Goal: Navigation & Orientation: Find specific page/section

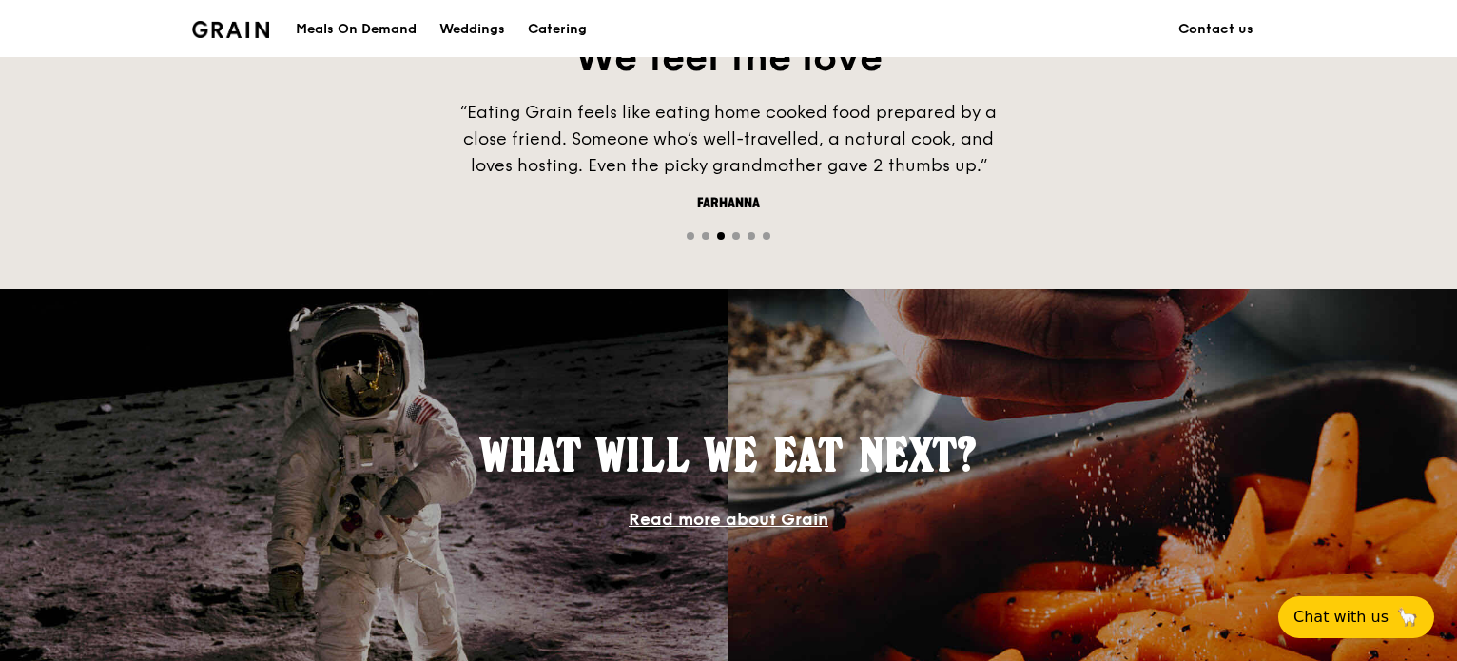
scroll to position [1712, 0]
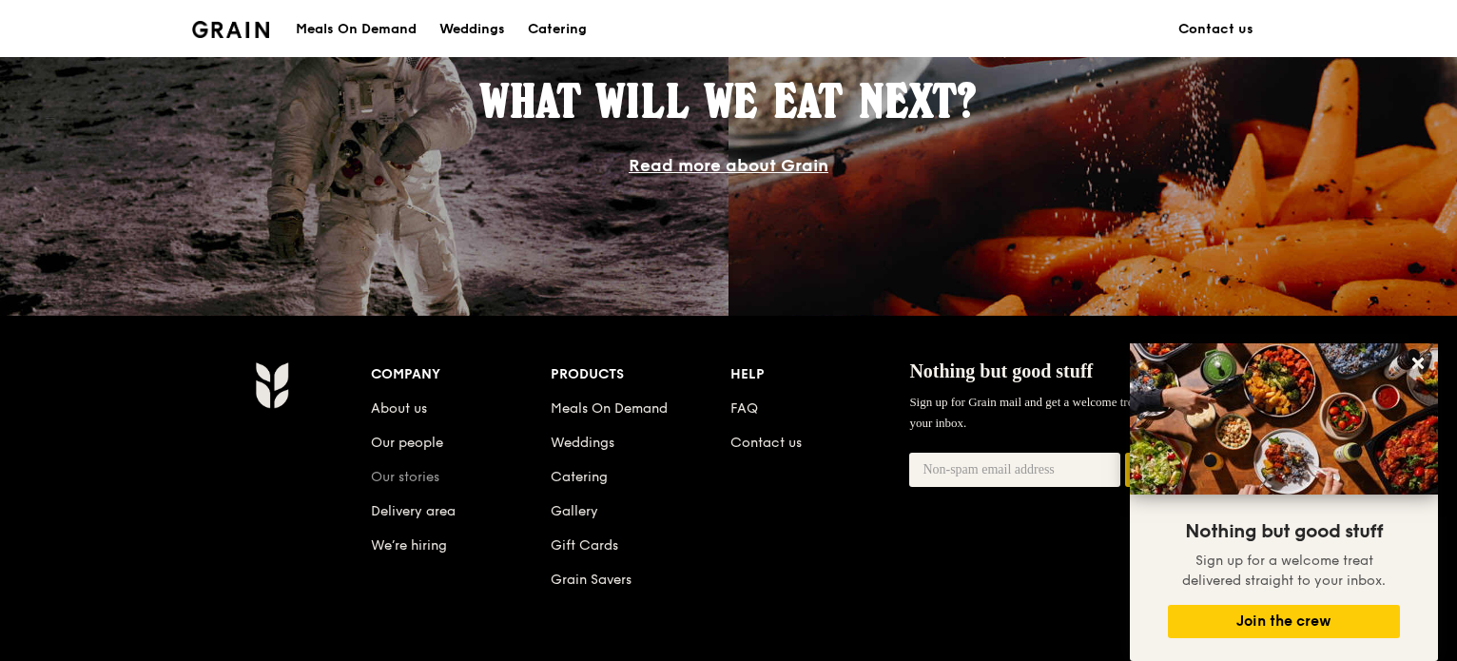
click at [416, 480] on link "Our stories" at bounding box center [405, 477] width 68 height 16
click at [1411, 360] on icon at bounding box center [1418, 363] width 17 height 17
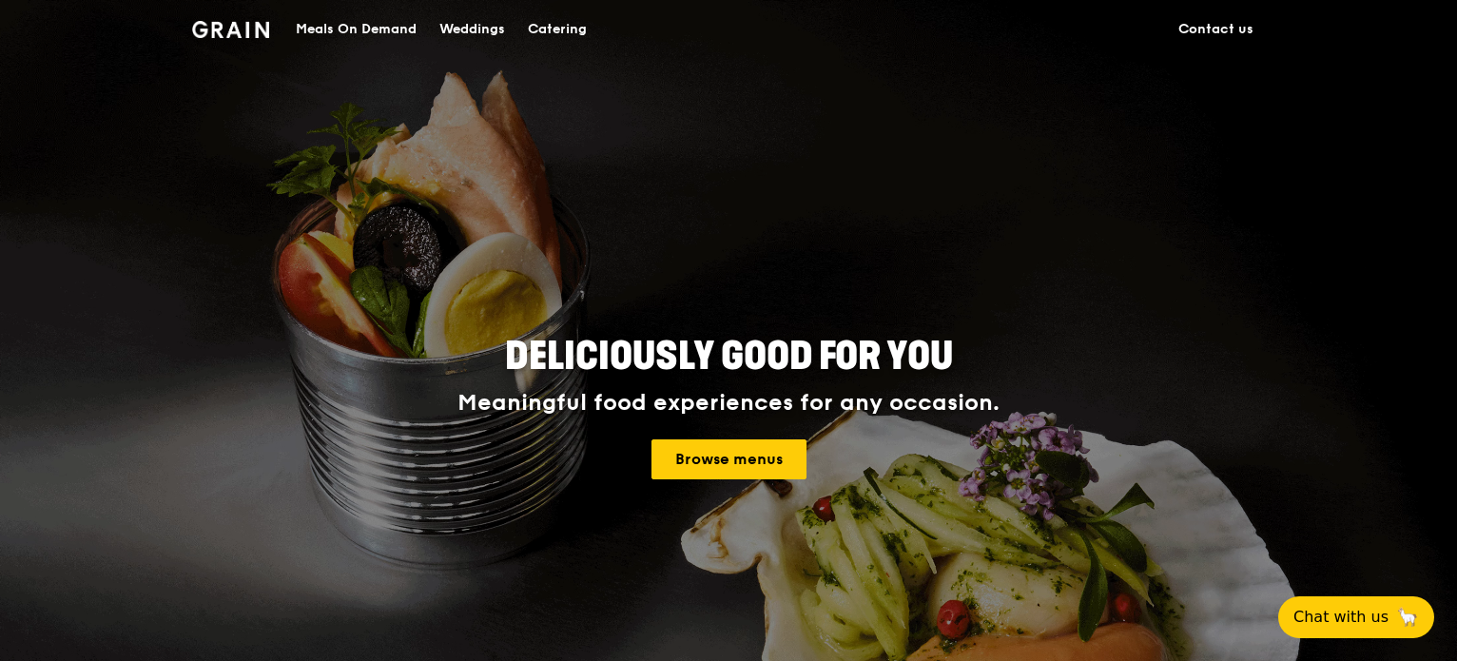
click at [389, 26] on div "Meals On Demand" at bounding box center [356, 29] width 121 height 57
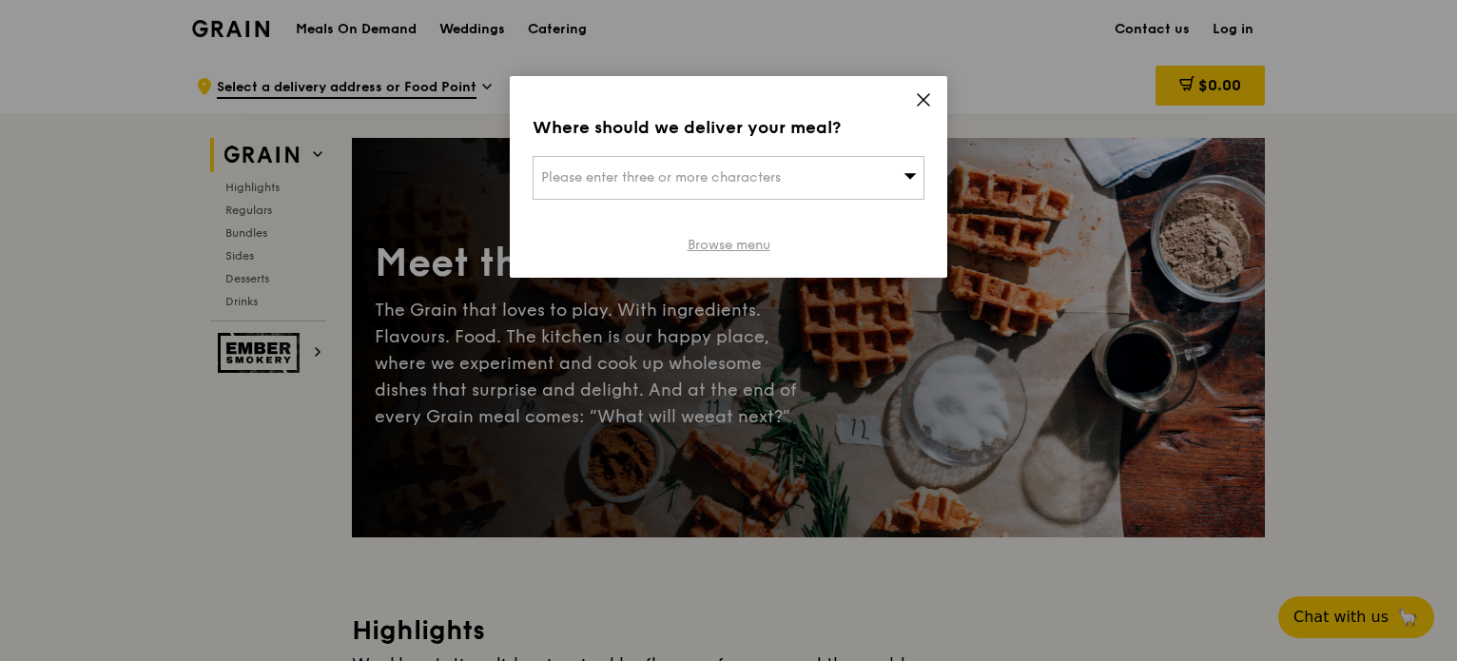
click at [754, 243] on link "Browse menu" at bounding box center [729, 245] width 83 height 19
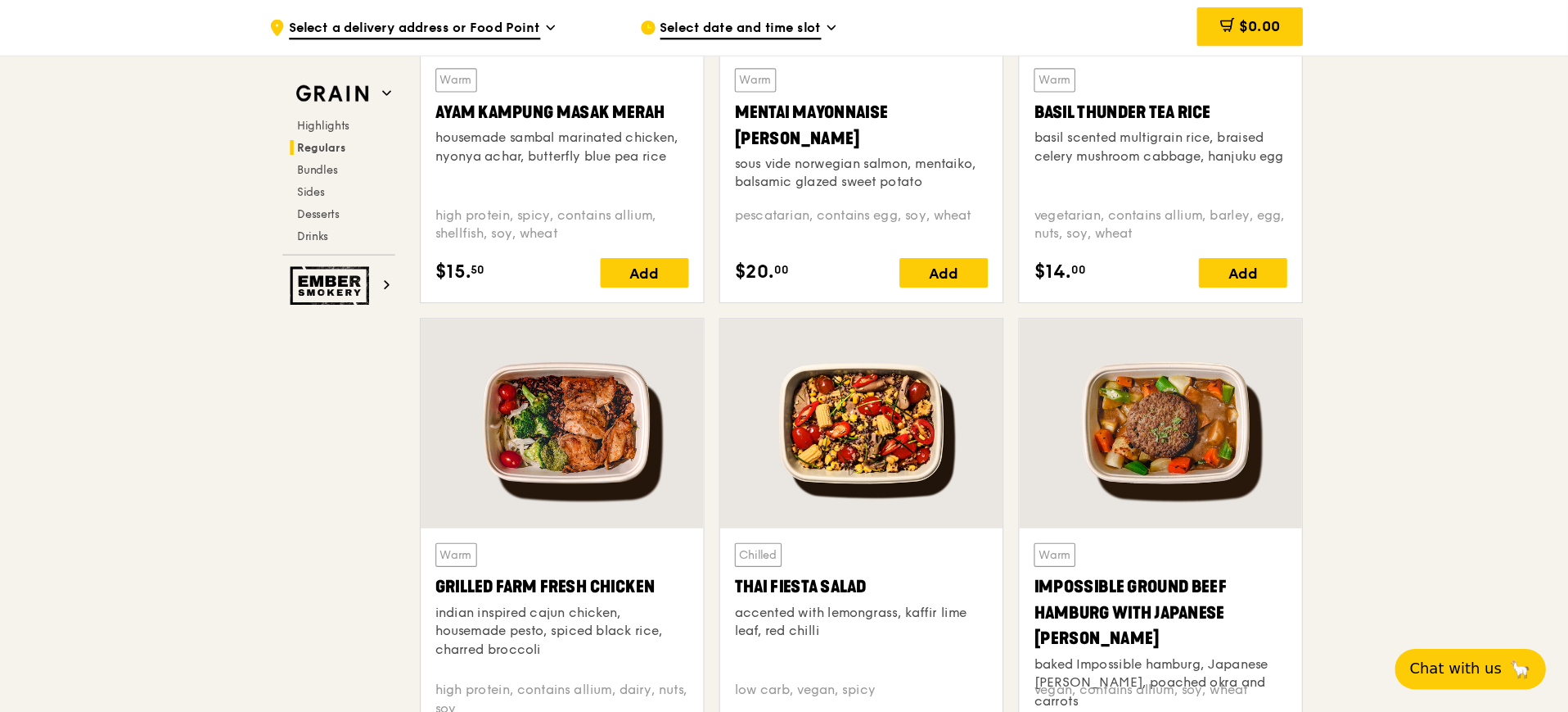
scroll to position [1638, 0]
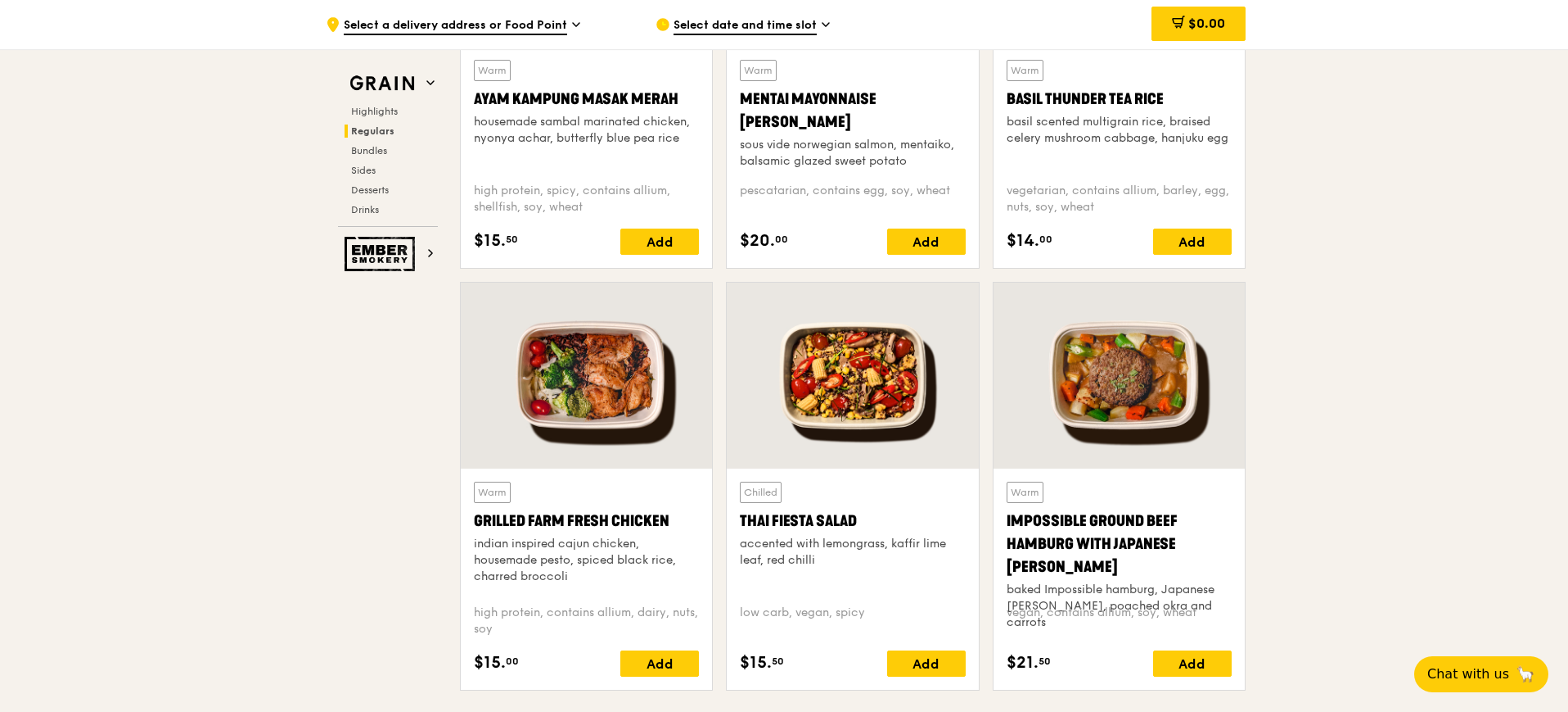
drag, startPoint x: 1233, startPoint y: 14, endPoint x: 327, endPoint y: 365, distance: 971.6
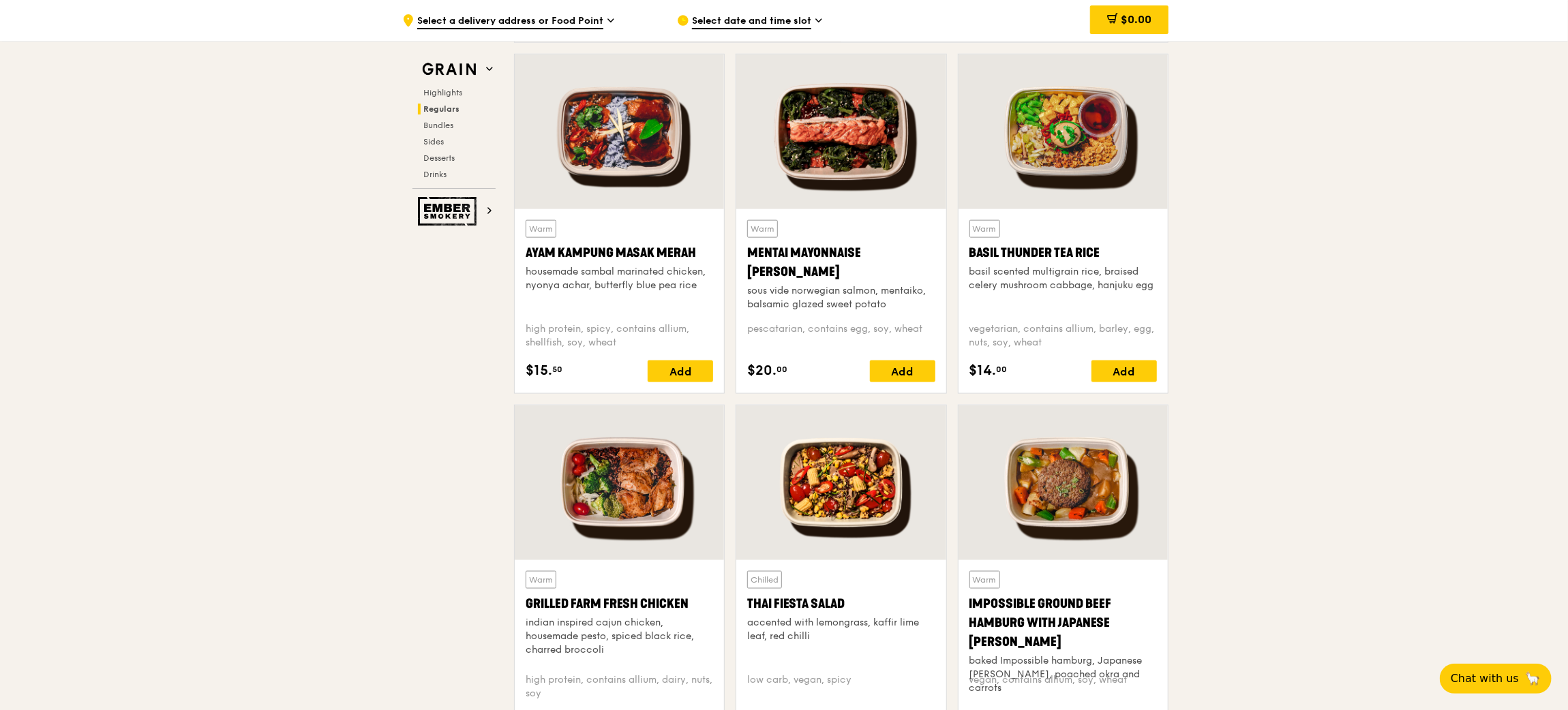
scroll to position [1192, 0]
drag, startPoint x: 1146, startPoint y: 4, endPoint x: 300, endPoint y: 451, distance: 956.8
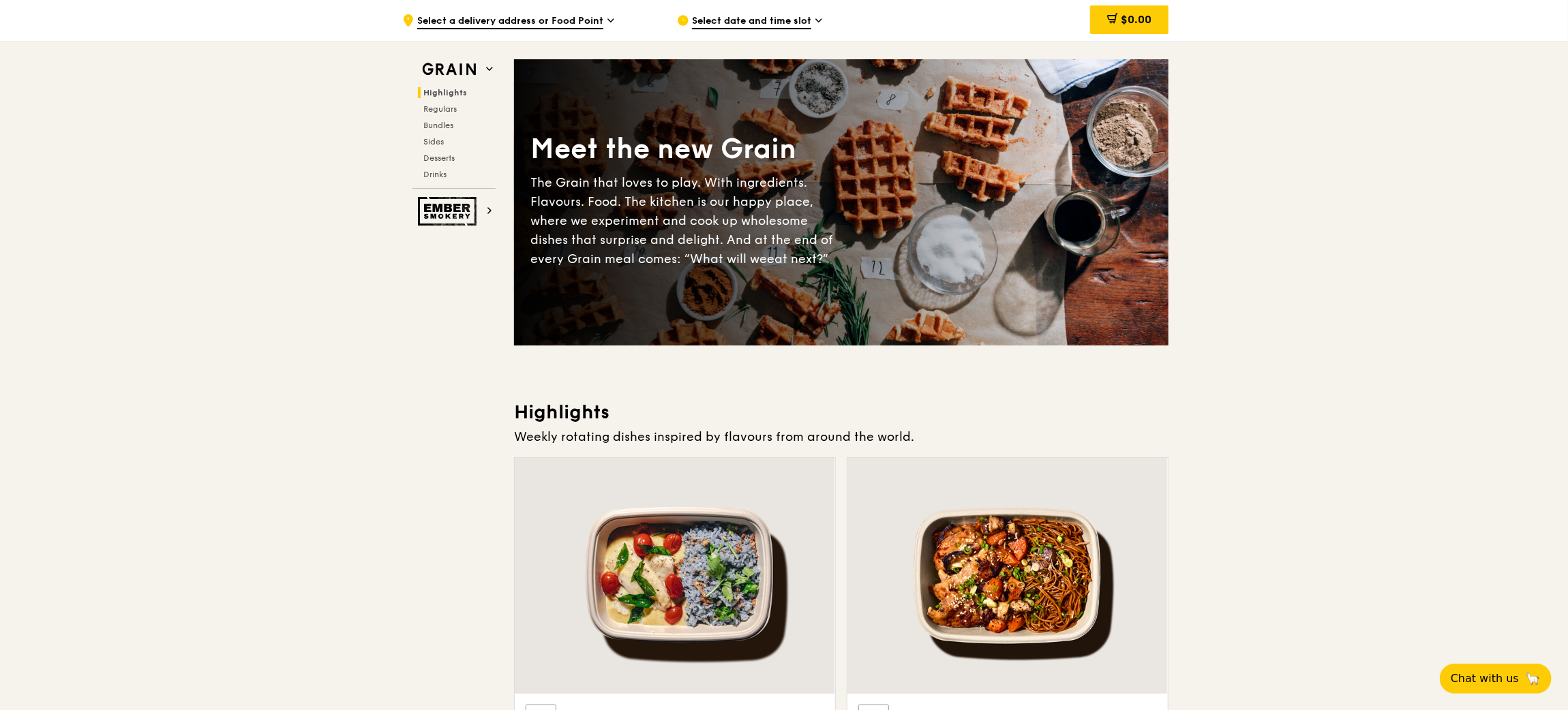
scroll to position [0, 0]
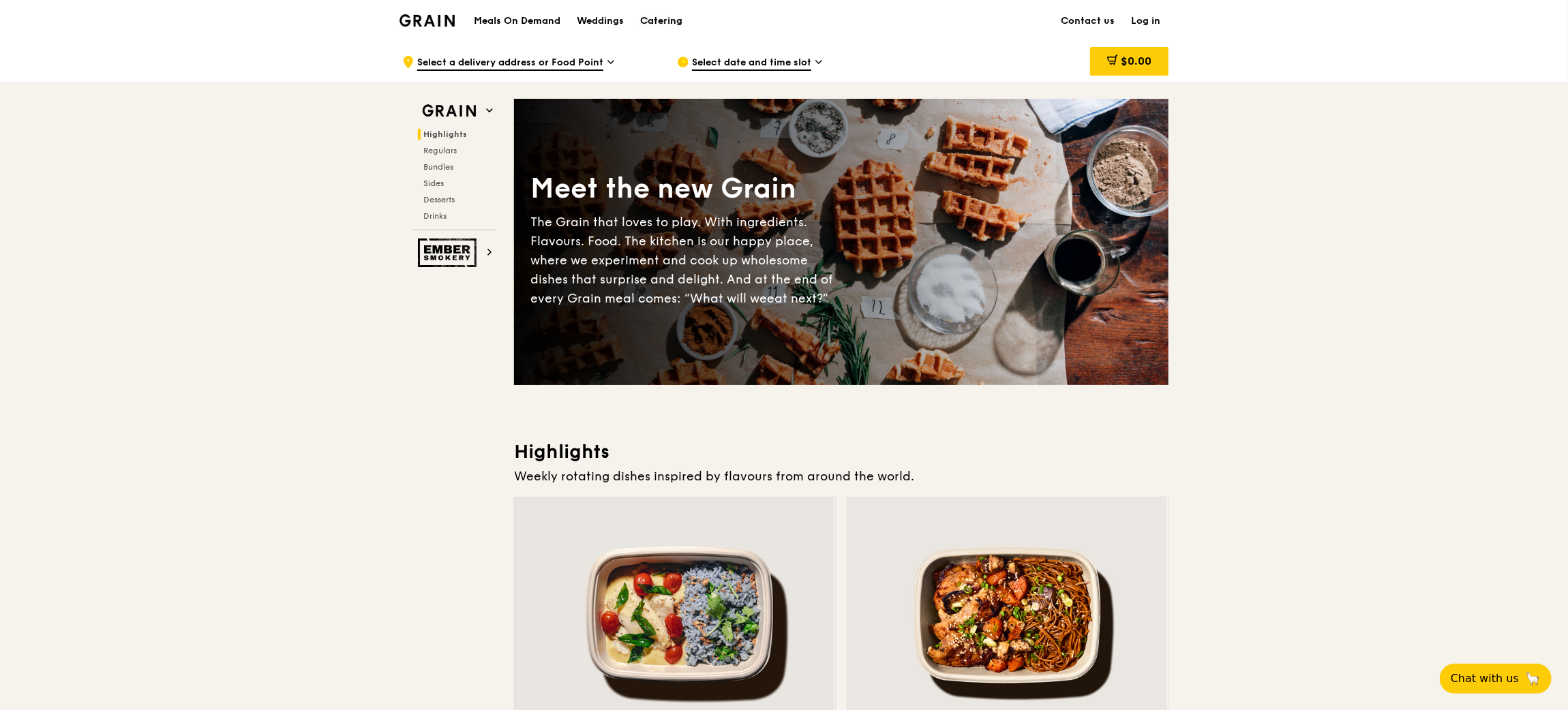
click at [655, 16] on div "Catering" at bounding box center [661, 21] width 42 height 41
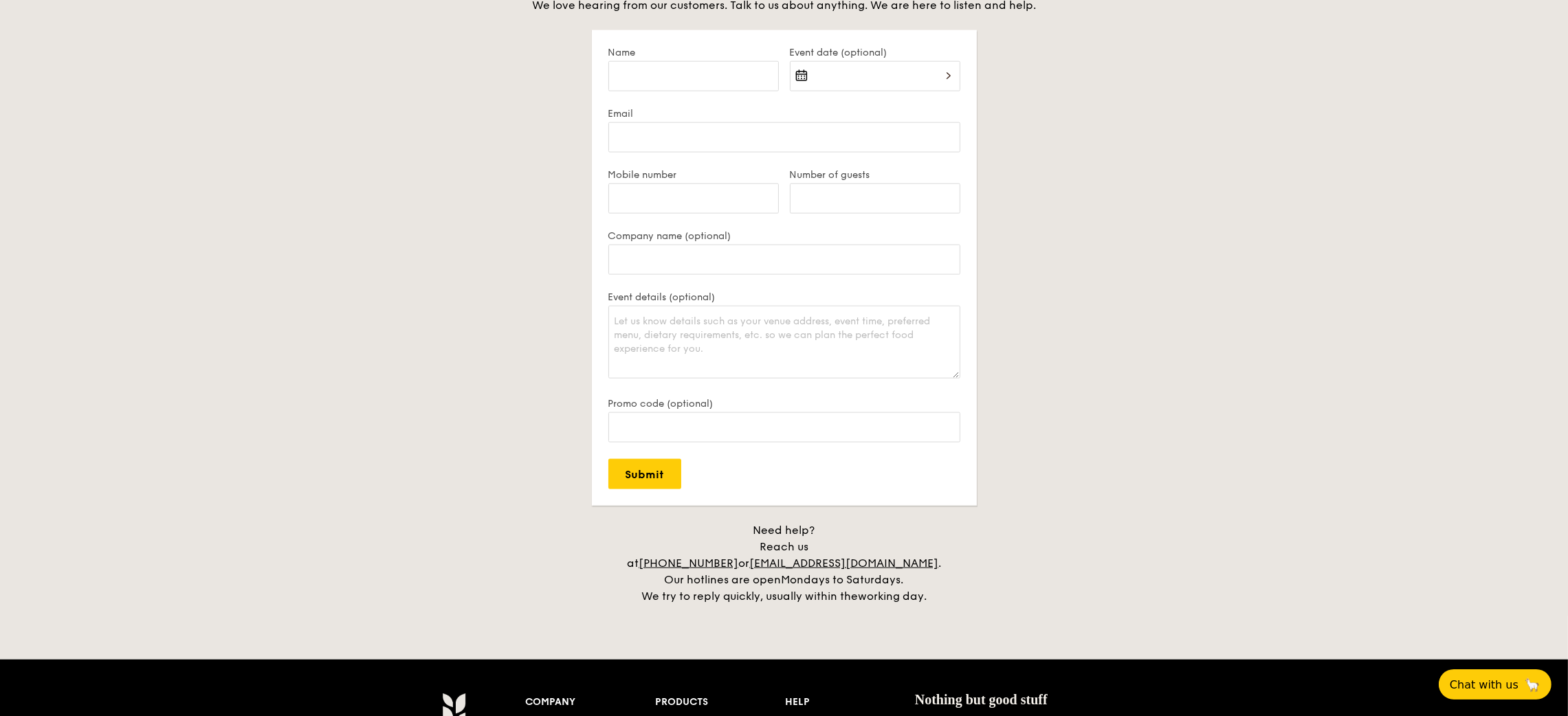
scroll to position [3009, 0]
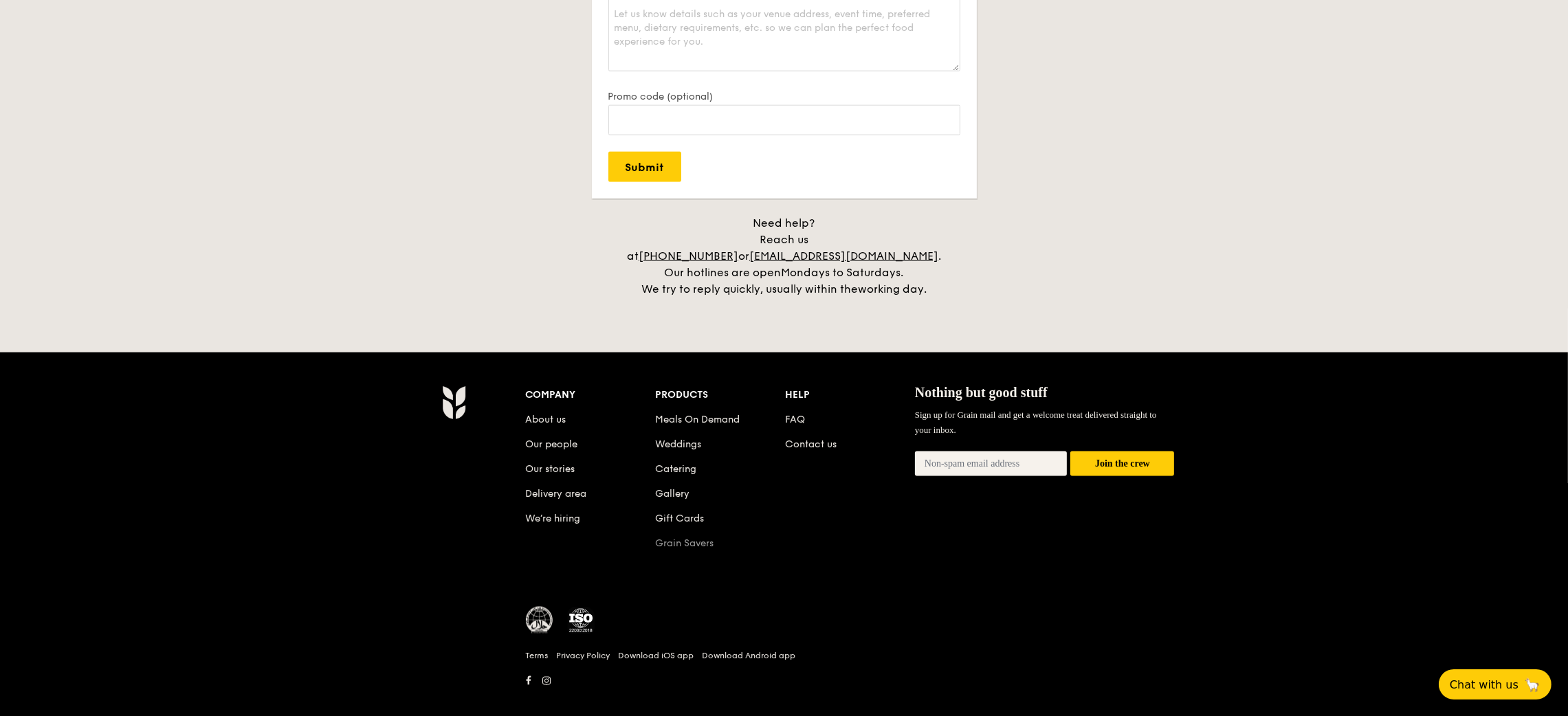
click at [686, 538] on link "Grain Savers" at bounding box center [684, 543] width 59 height 12
